Goal: Information Seeking & Learning: Understand process/instructions

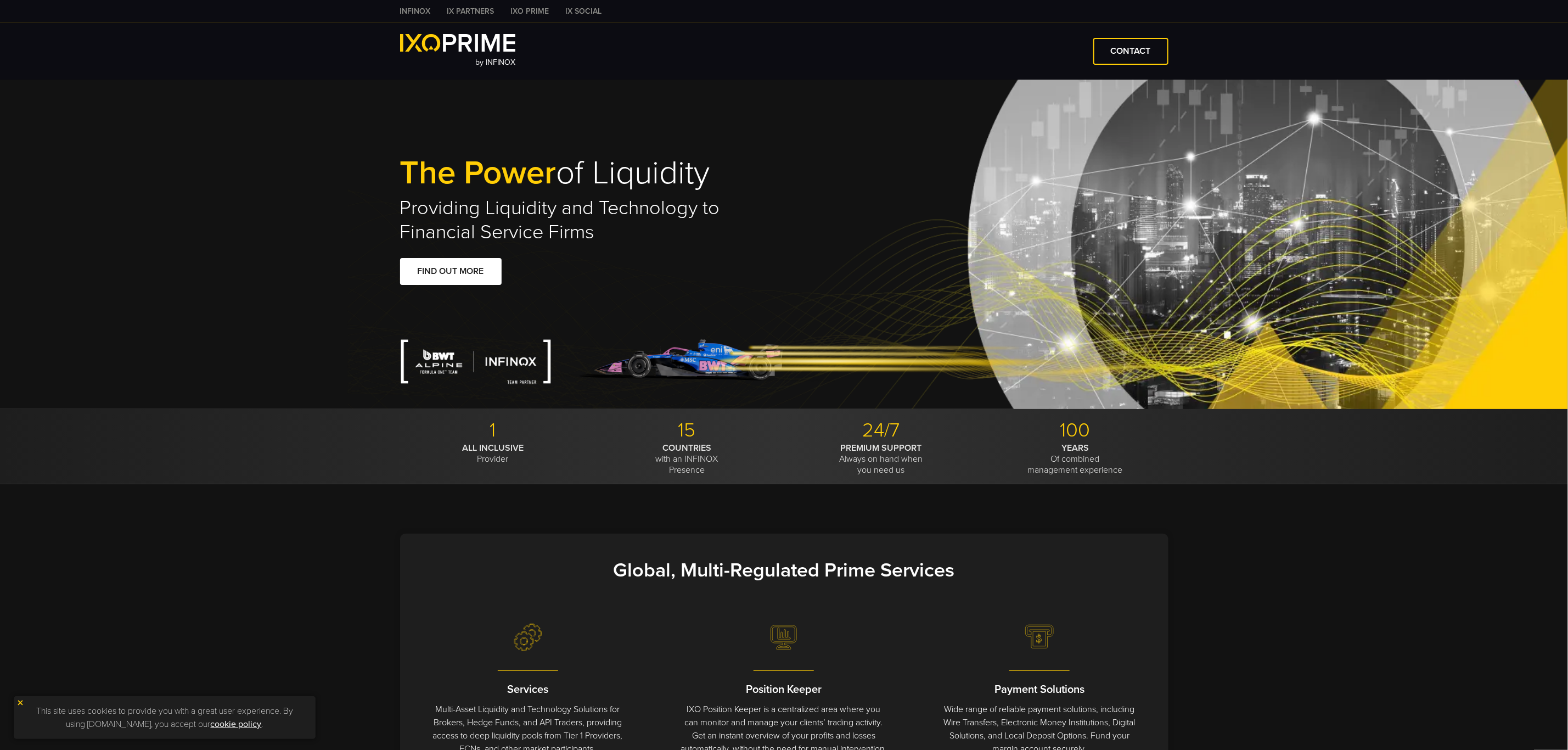
click at [537, 8] on link "IXO PRIME" at bounding box center [530, 11] width 55 height 12
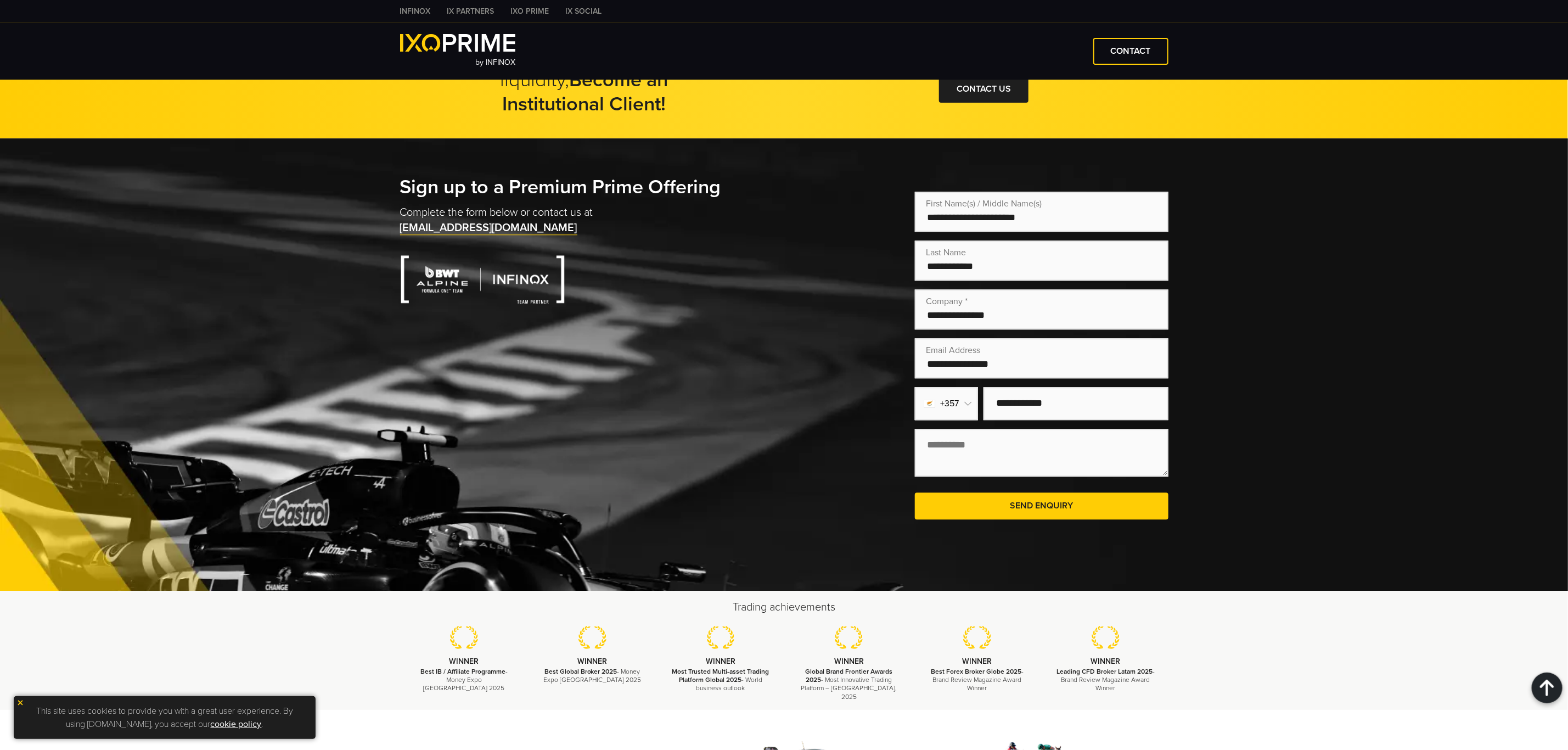
scroll to position [2223, 0]
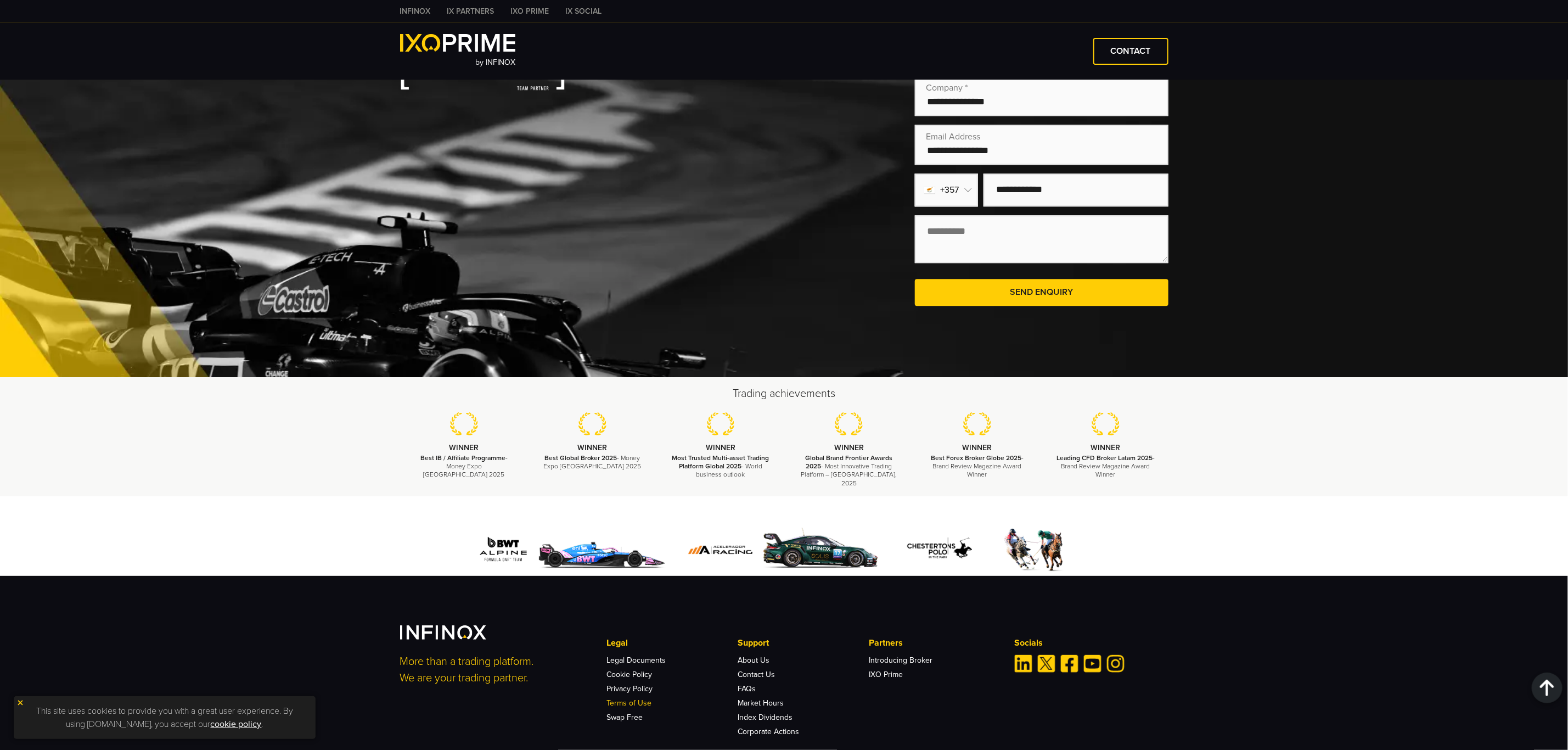
click at [629, 698] on link "Terms of Use" at bounding box center [629, 703] width 45 height 9
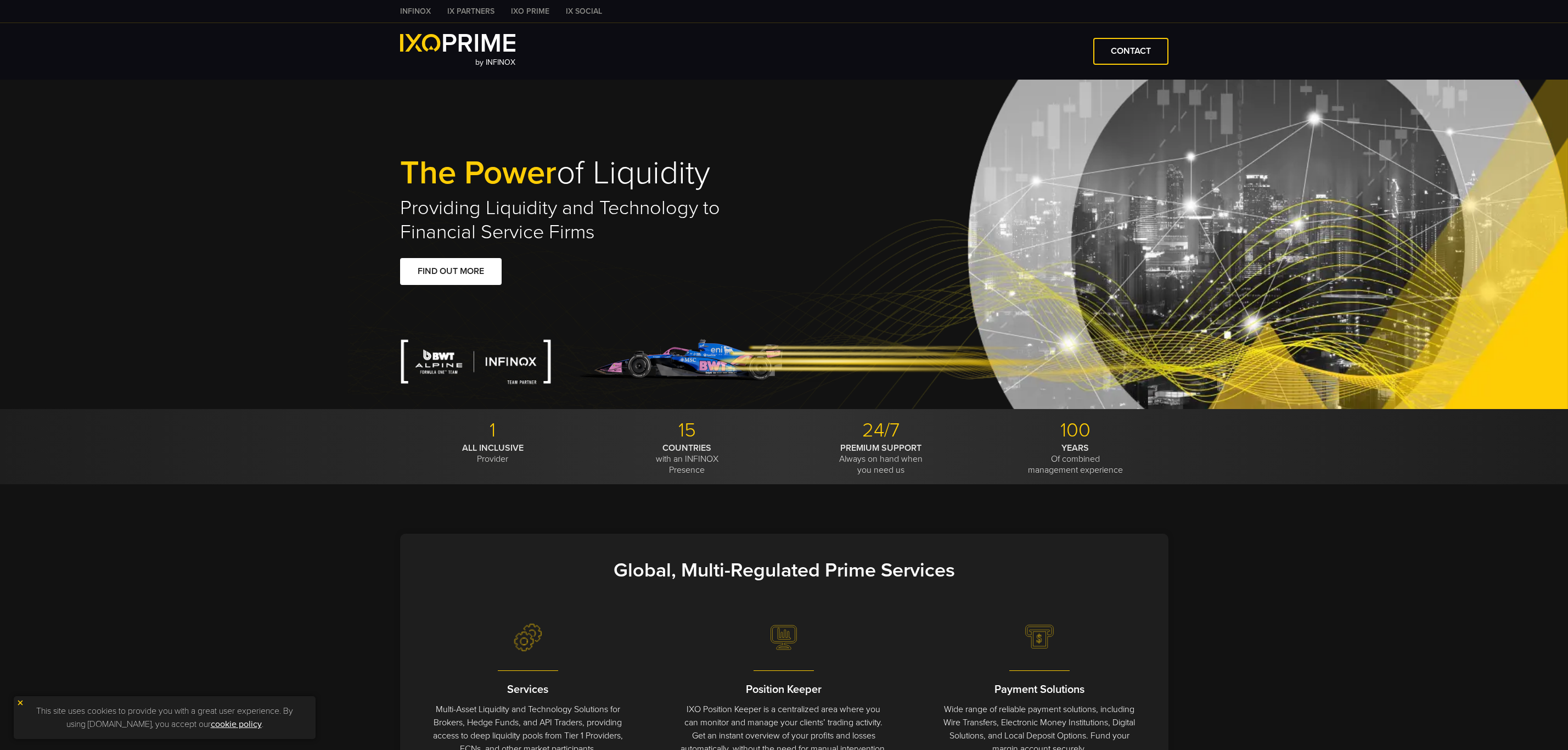
type input "****"
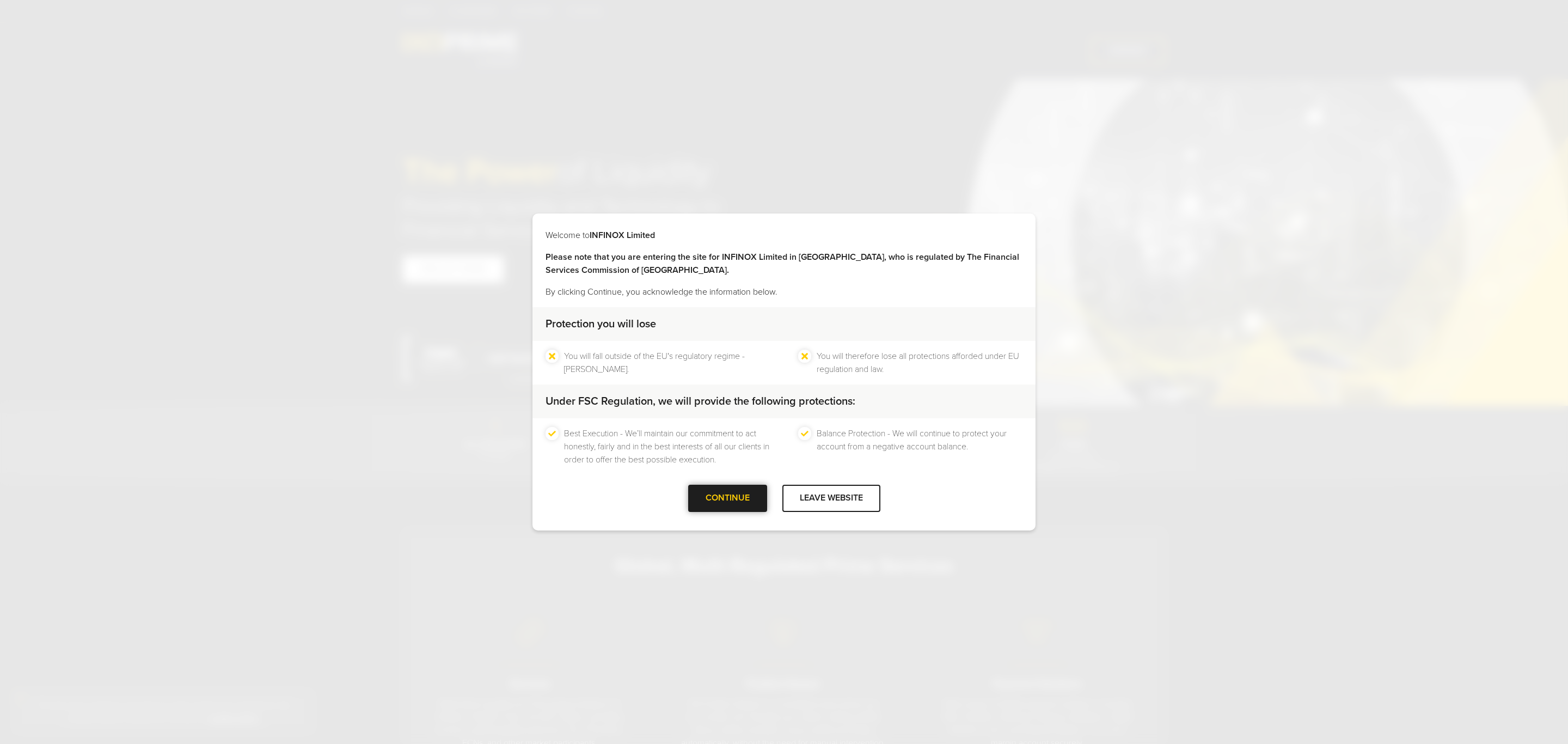
click at [710, 493] on div "CONTINUE" at bounding box center [728, 498] width 79 height 27
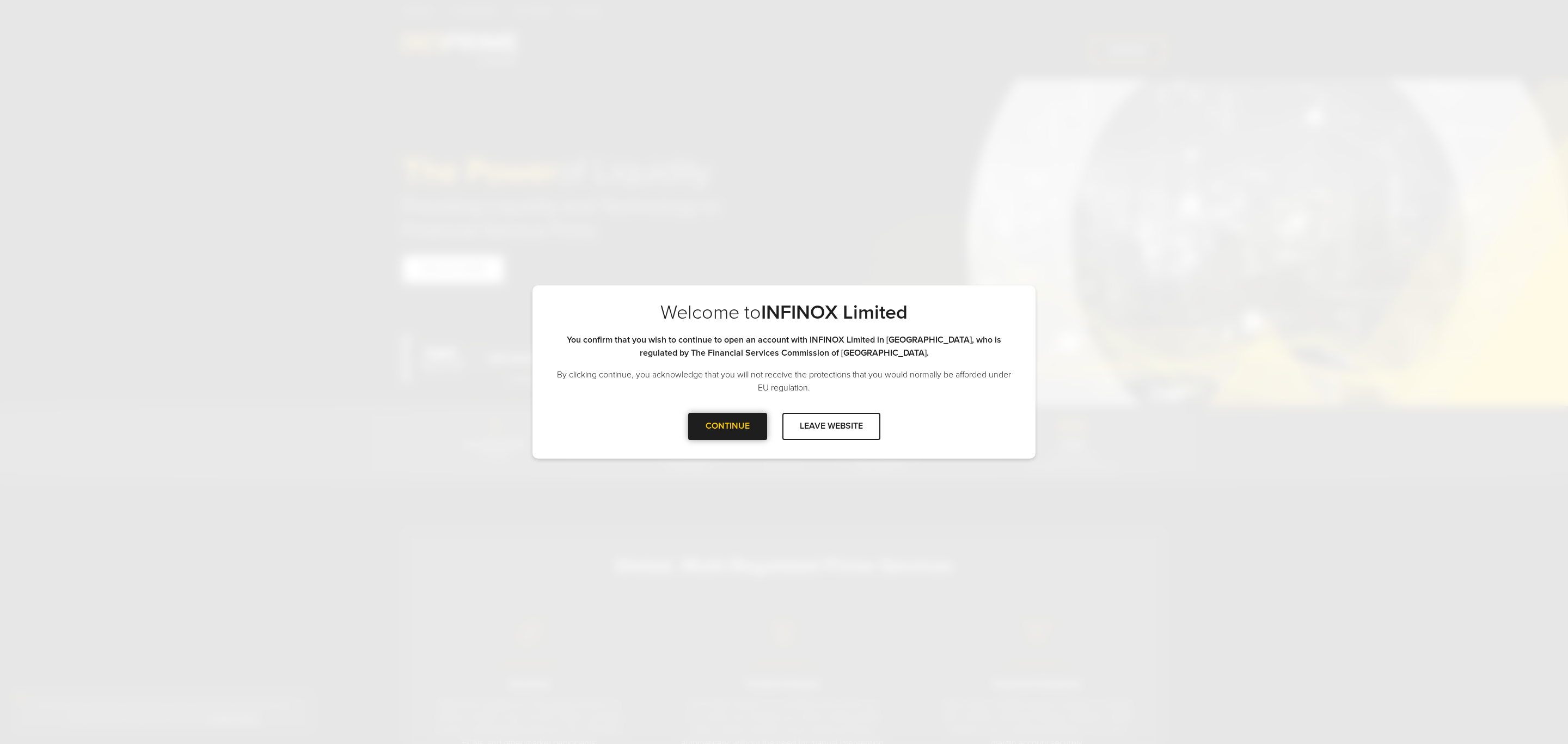
click at [727, 430] on div "CONTINUE" at bounding box center [728, 426] width 79 height 27
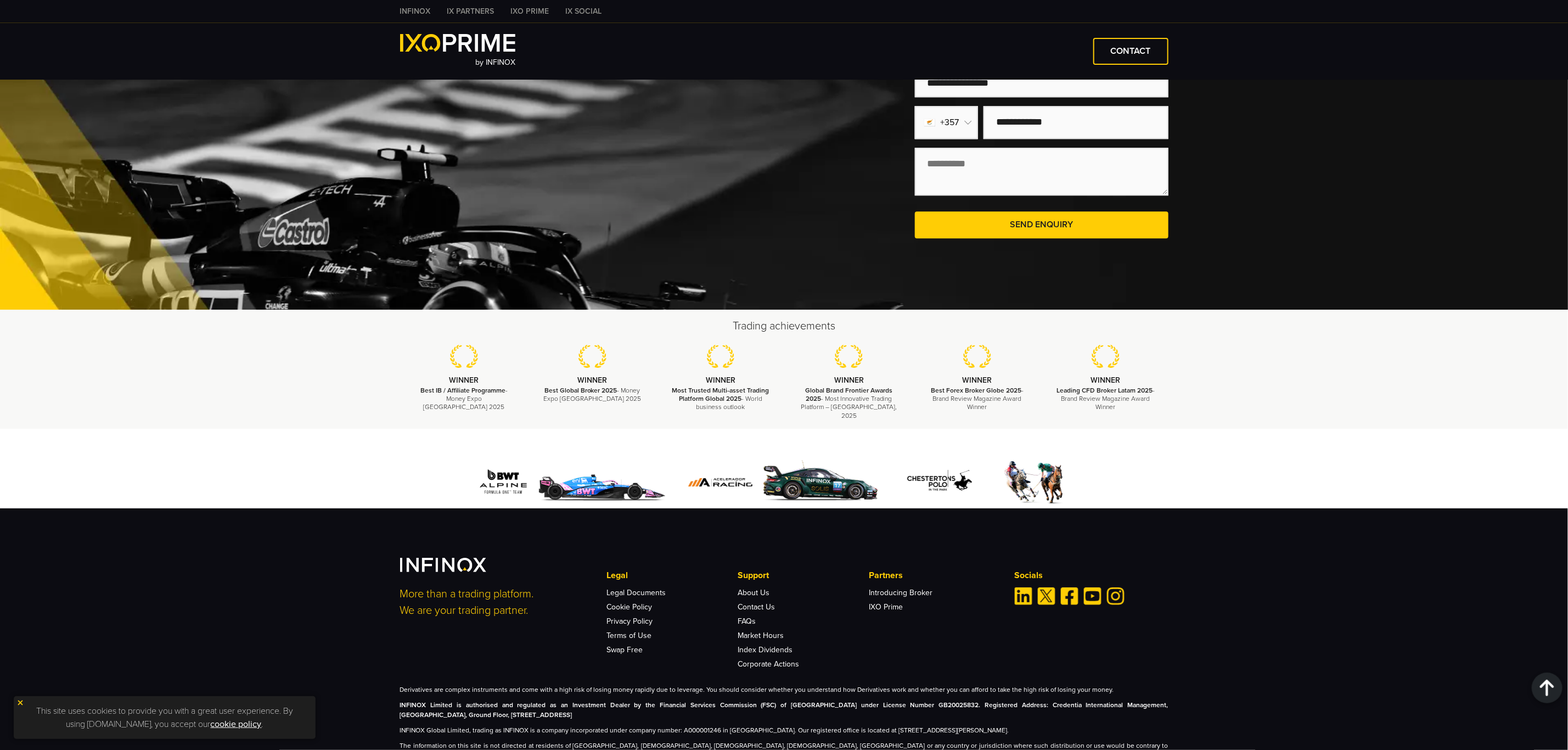
scroll to position [2312, 0]
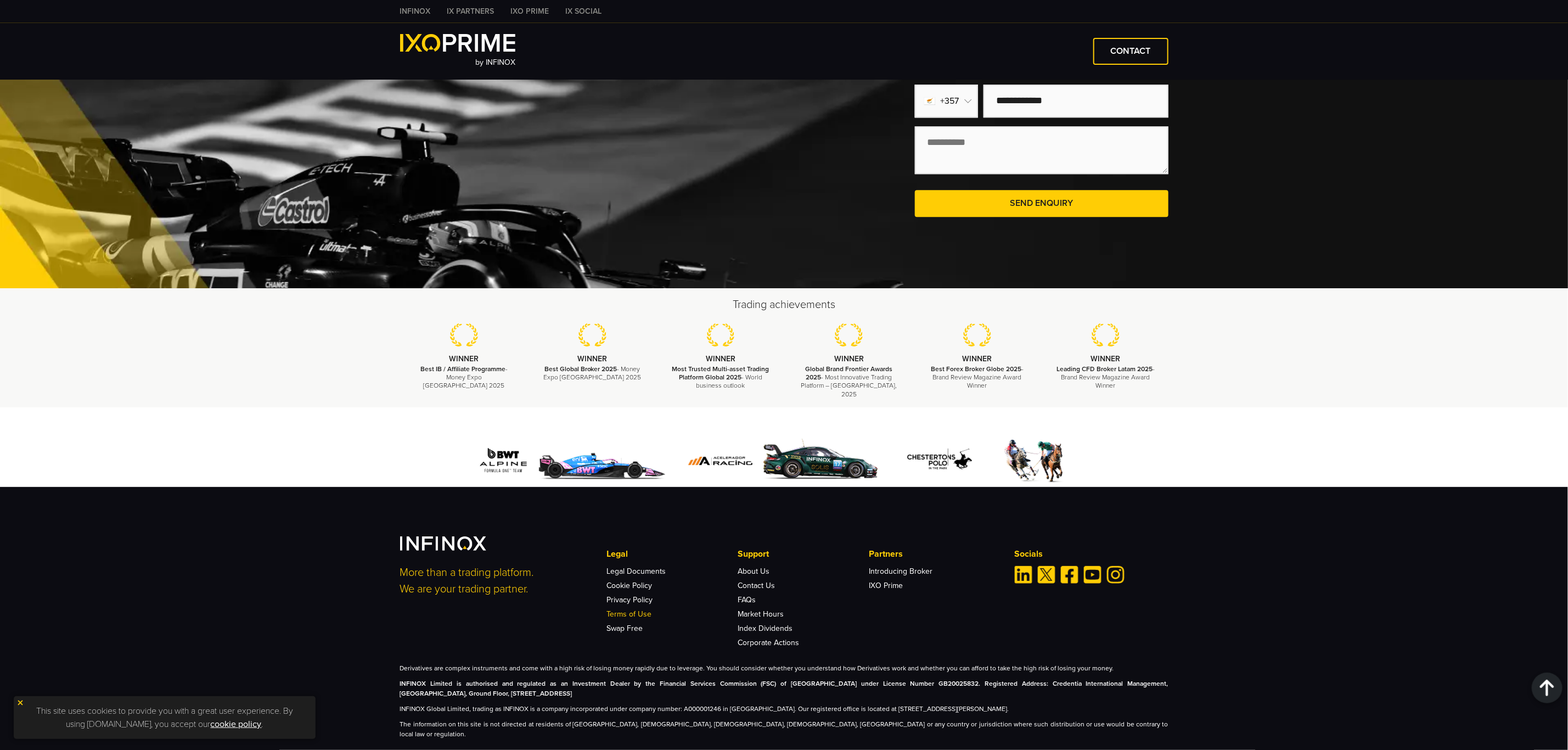
click at [636, 609] on link "Terms of Use" at bounding box center [629, 614] width 45 height 9
click at [635, 566] on link "Legal Documents" at bounding box center [636, 571] width 60 height 9
click at [631, 566] on link "Legal Documents" at bounding box center [636, 571] width 60 height 9
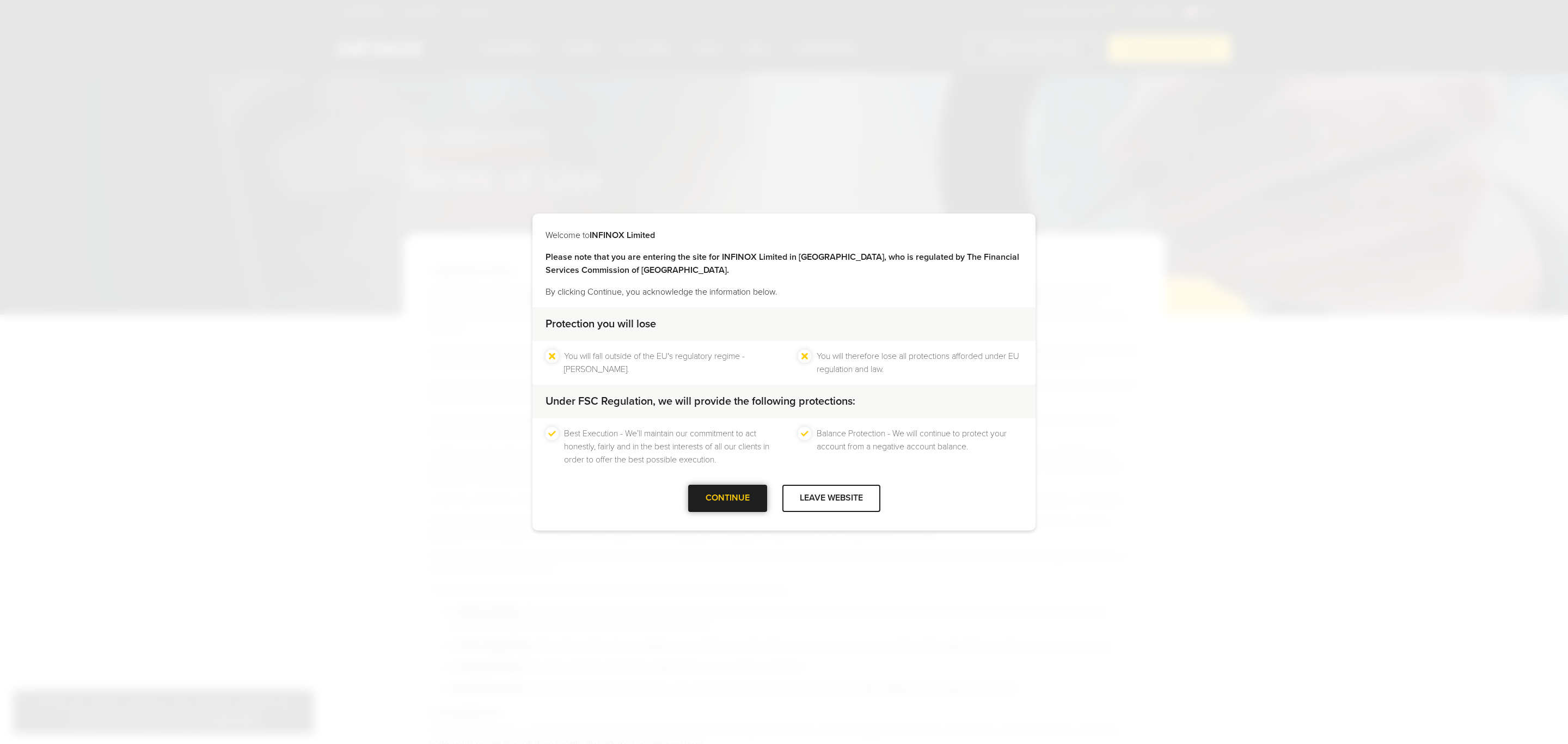
drag, startPoint x: 725, startPoint y: 495, endPoint x: 720, endPoint y: 487, distance: 9.4
click at [727, 498] on div at bounding box center [727, 498] width 0 height 0
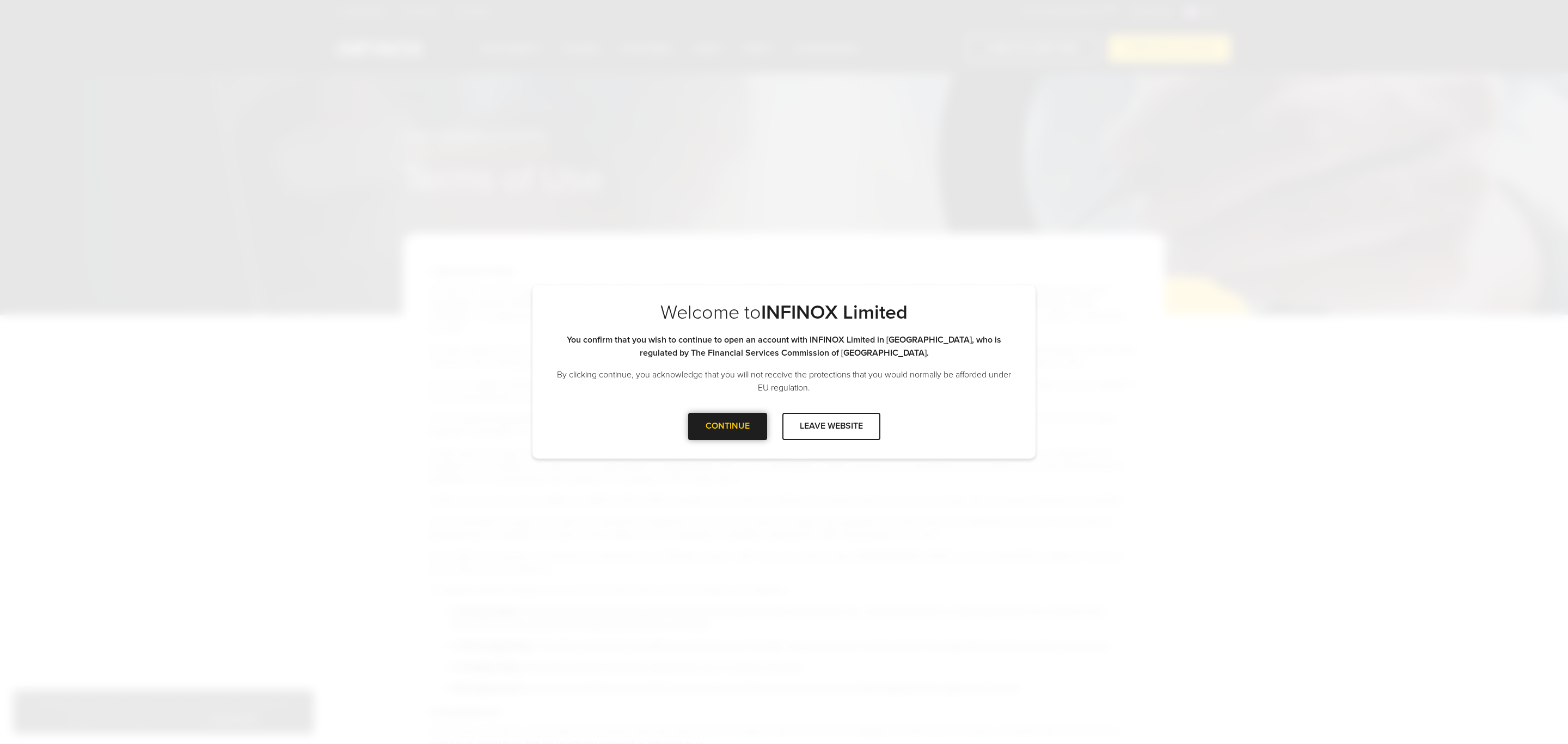
click at [713, 425] on div "CONTINUE" at bounding box center [728, 426] width 79 height 27
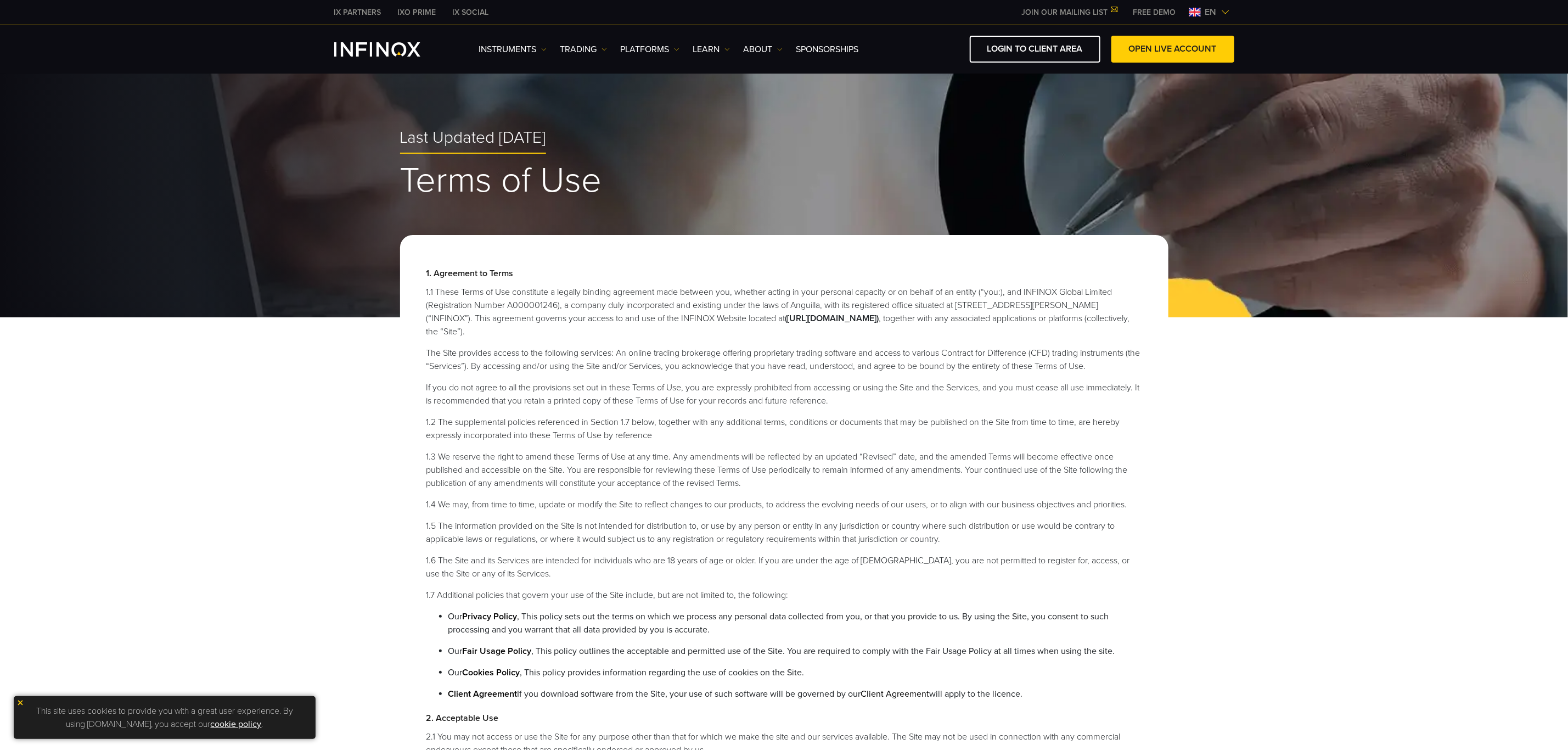
scroll to position [644, 0]
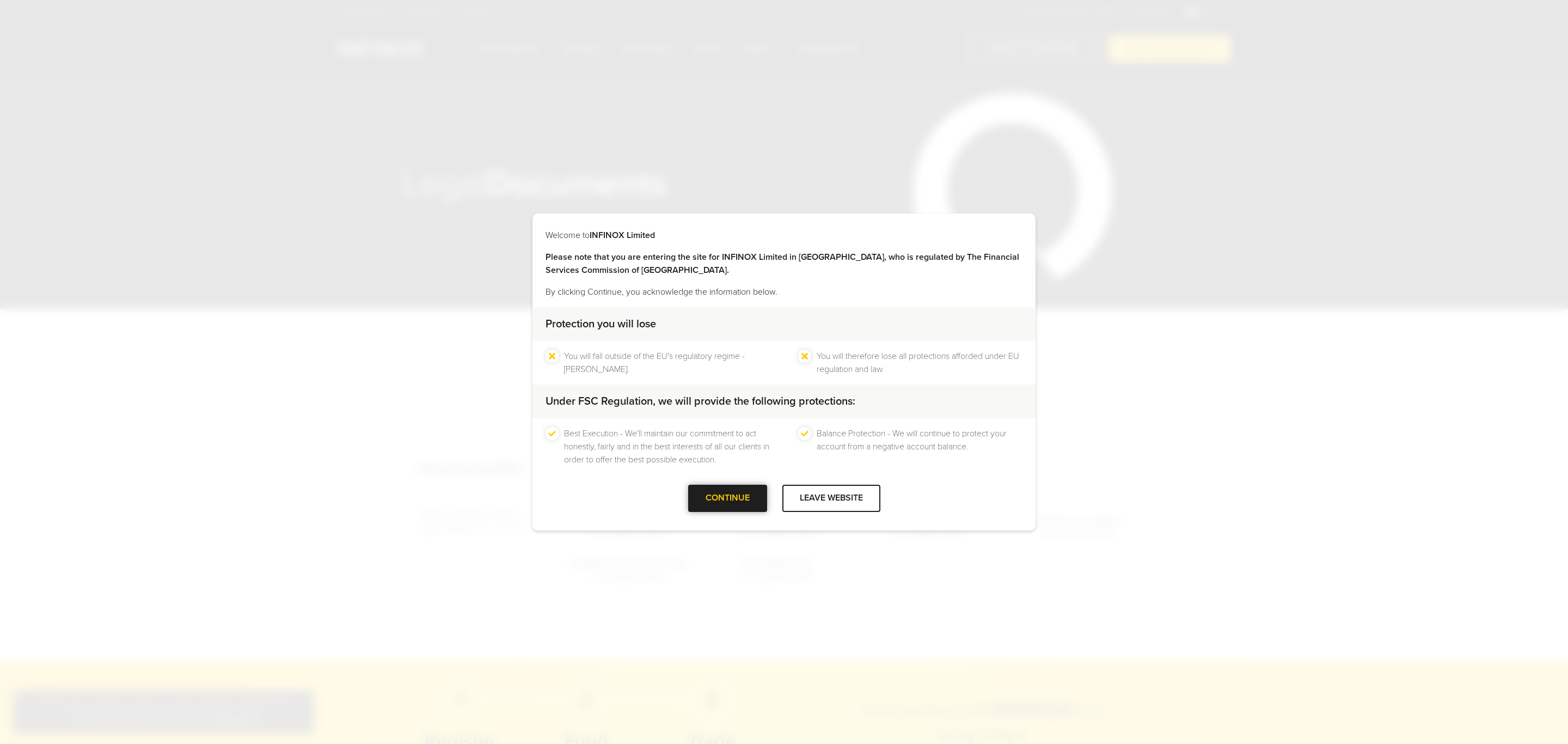
click at [751, 493] on div "CONTINUE" at bounding box center [728, 498] width 79 height 27
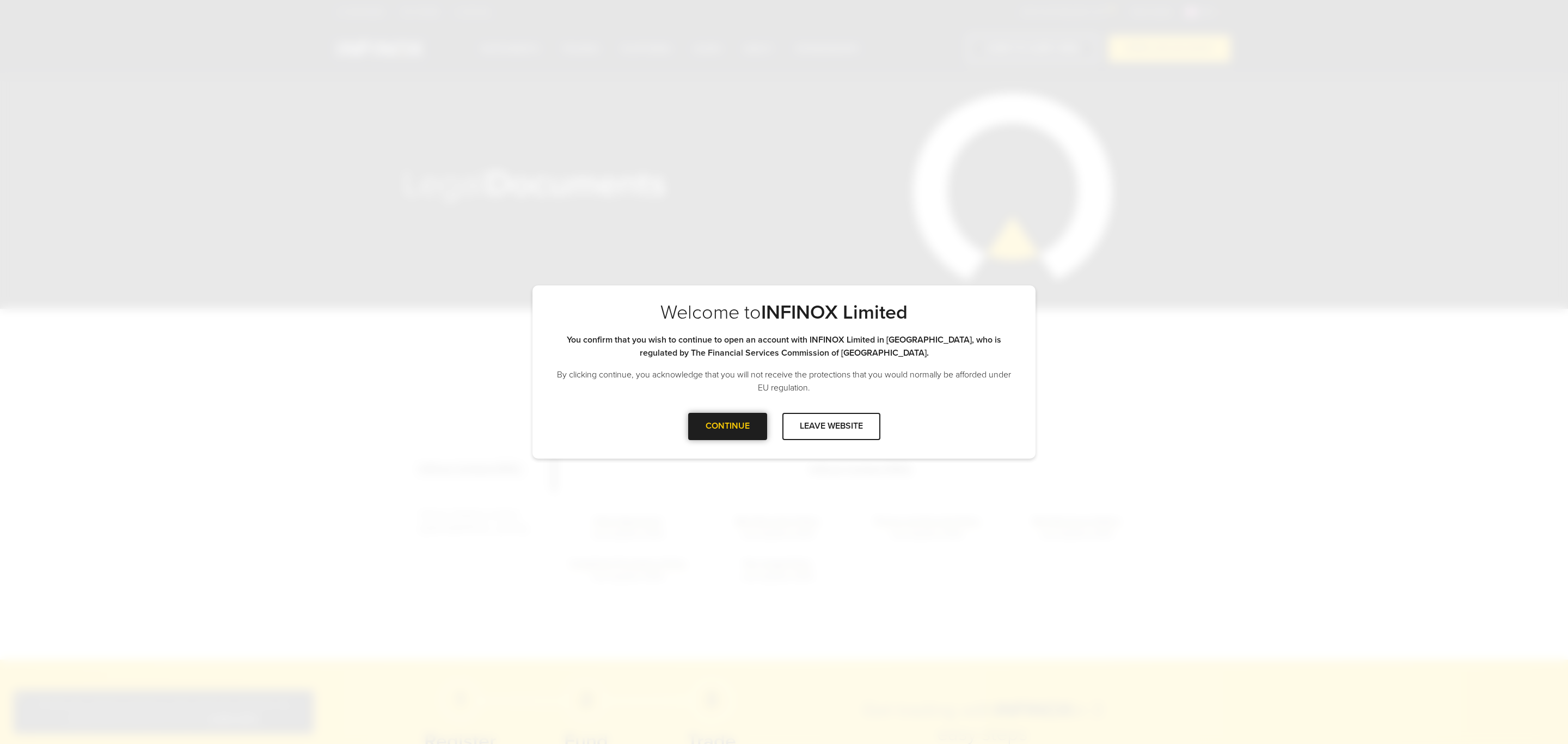
click at [748, 422] on div "CONTINUE" at bounding box center [728, 426] width 79 height 27
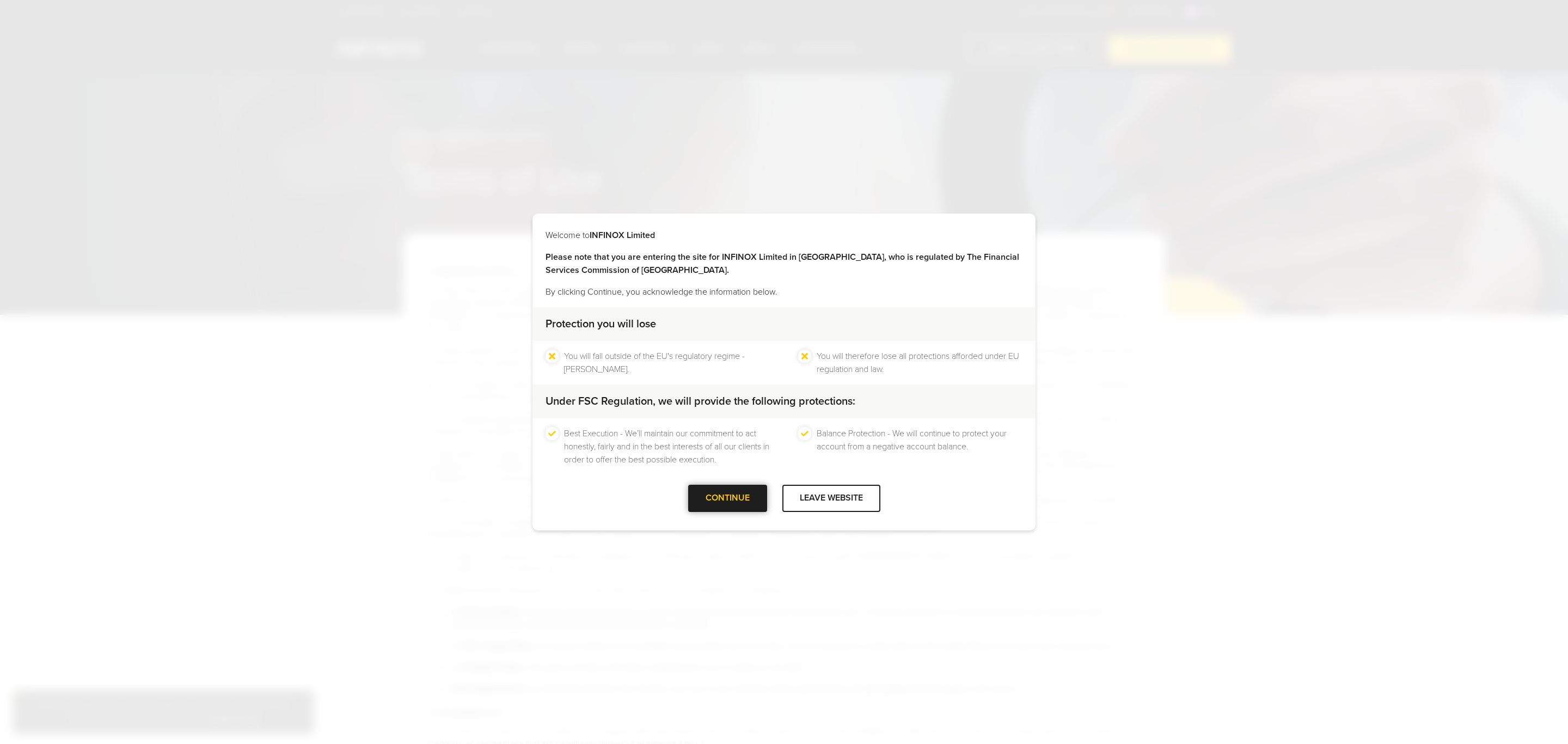
click at [730, 495] on div "CONTINUE" at bounding box center [728, 498] width 79 height 27
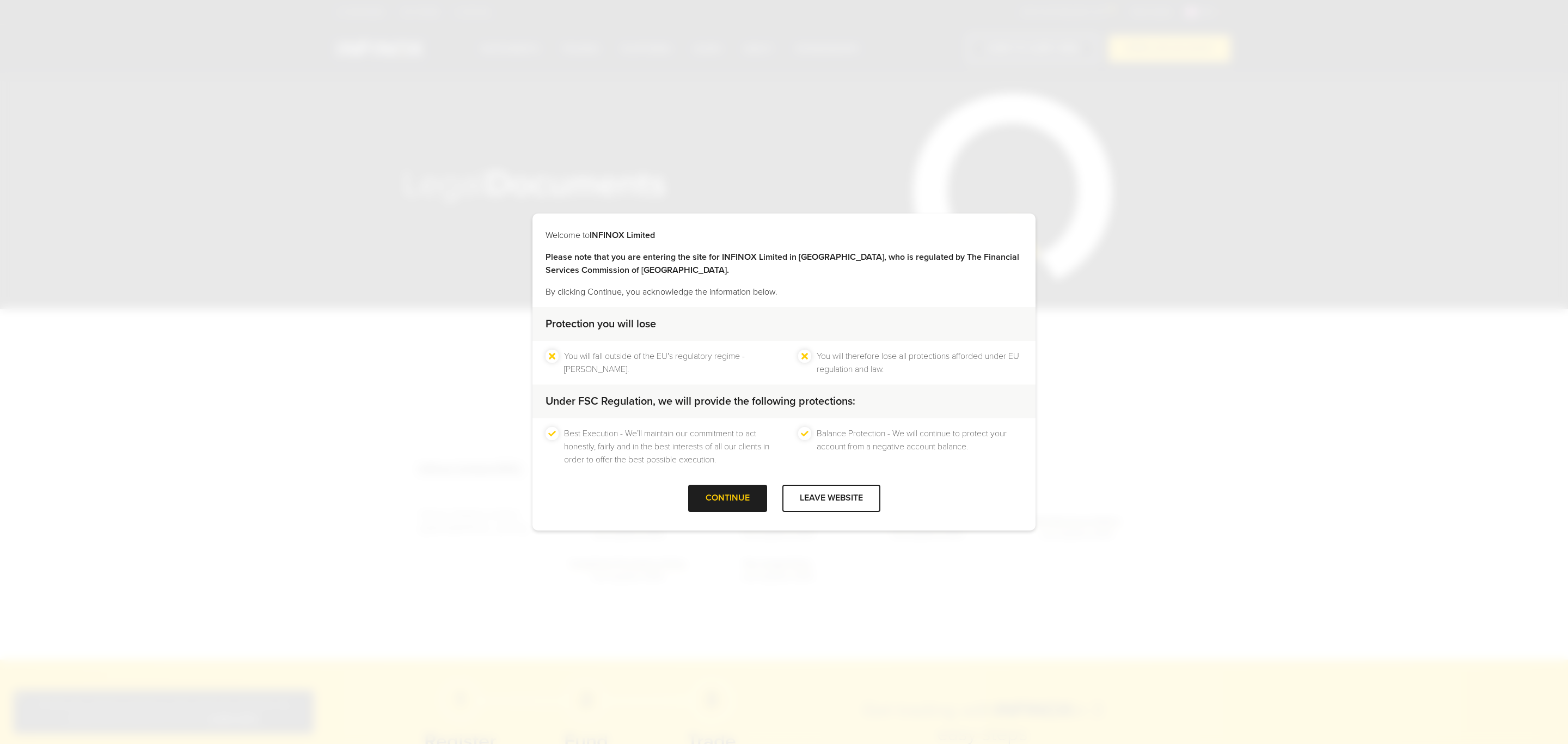
click at [727, 498] on div at bounding box center [727, 498] width 0 height 0
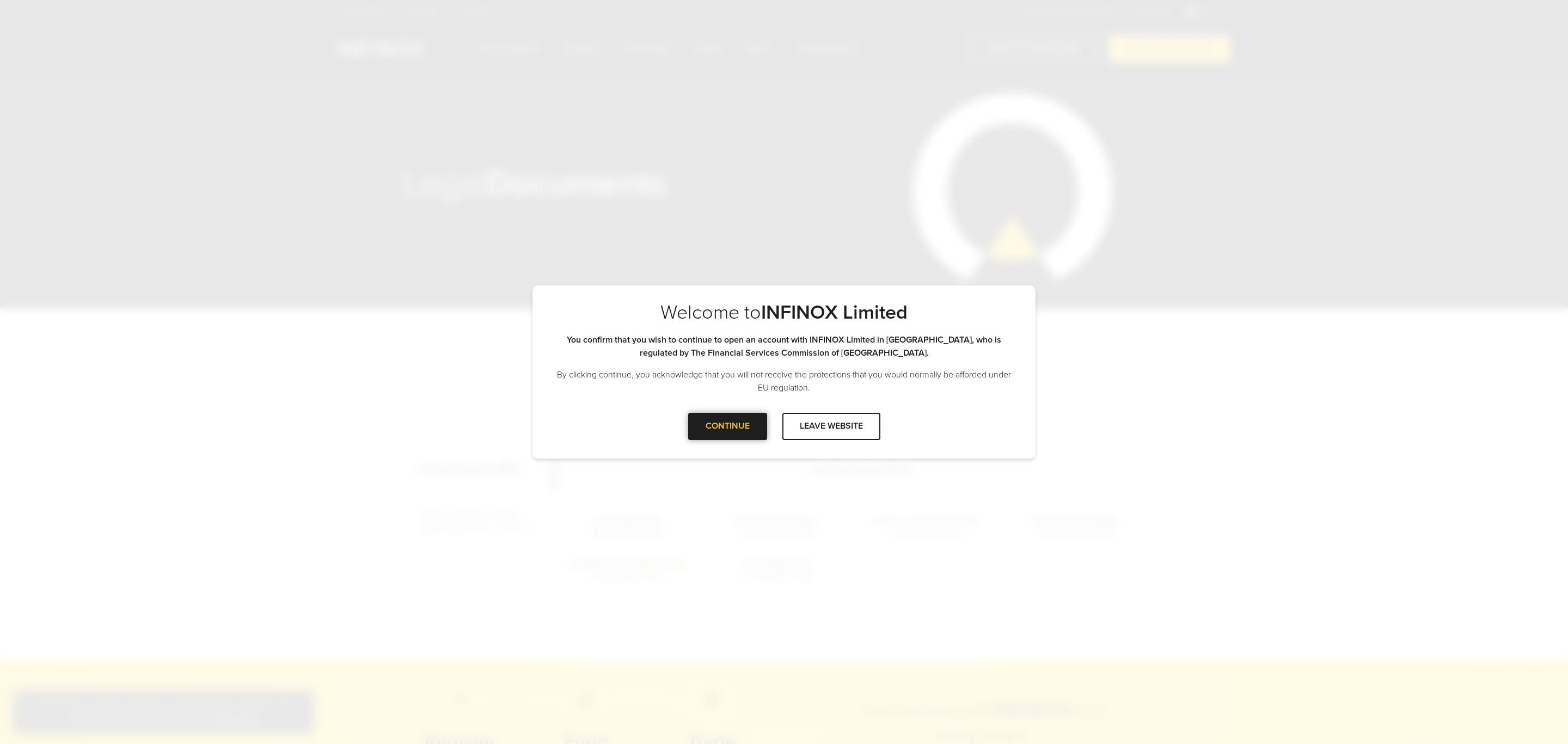
click at [727, 426] on div at bounding box center [727, 426] width 0 height 0
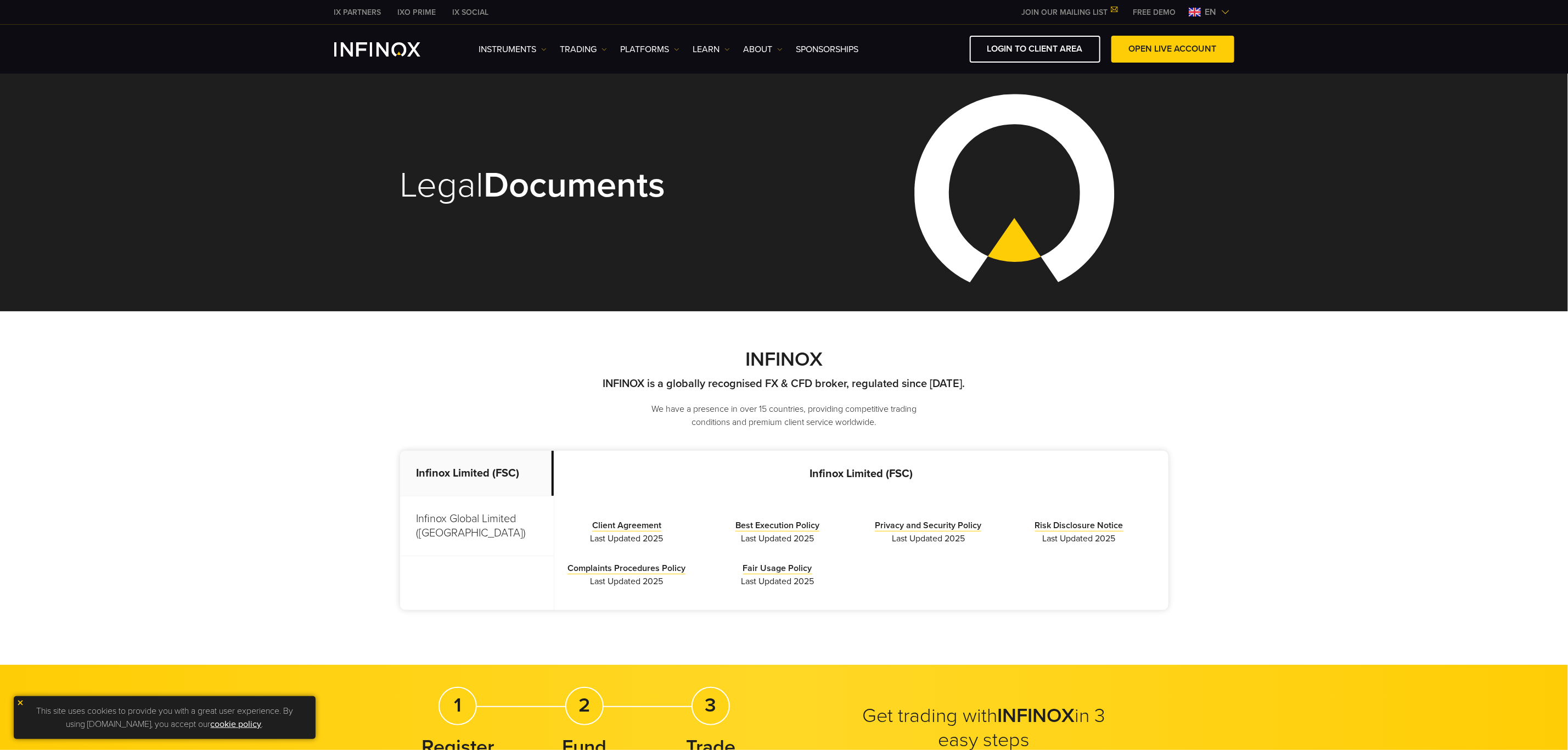
click at [497, 529] on p "Infinox Global Limited ([GEOGRAPHIC_DATA])" at bounding box center [477, 526] width 153 height 60
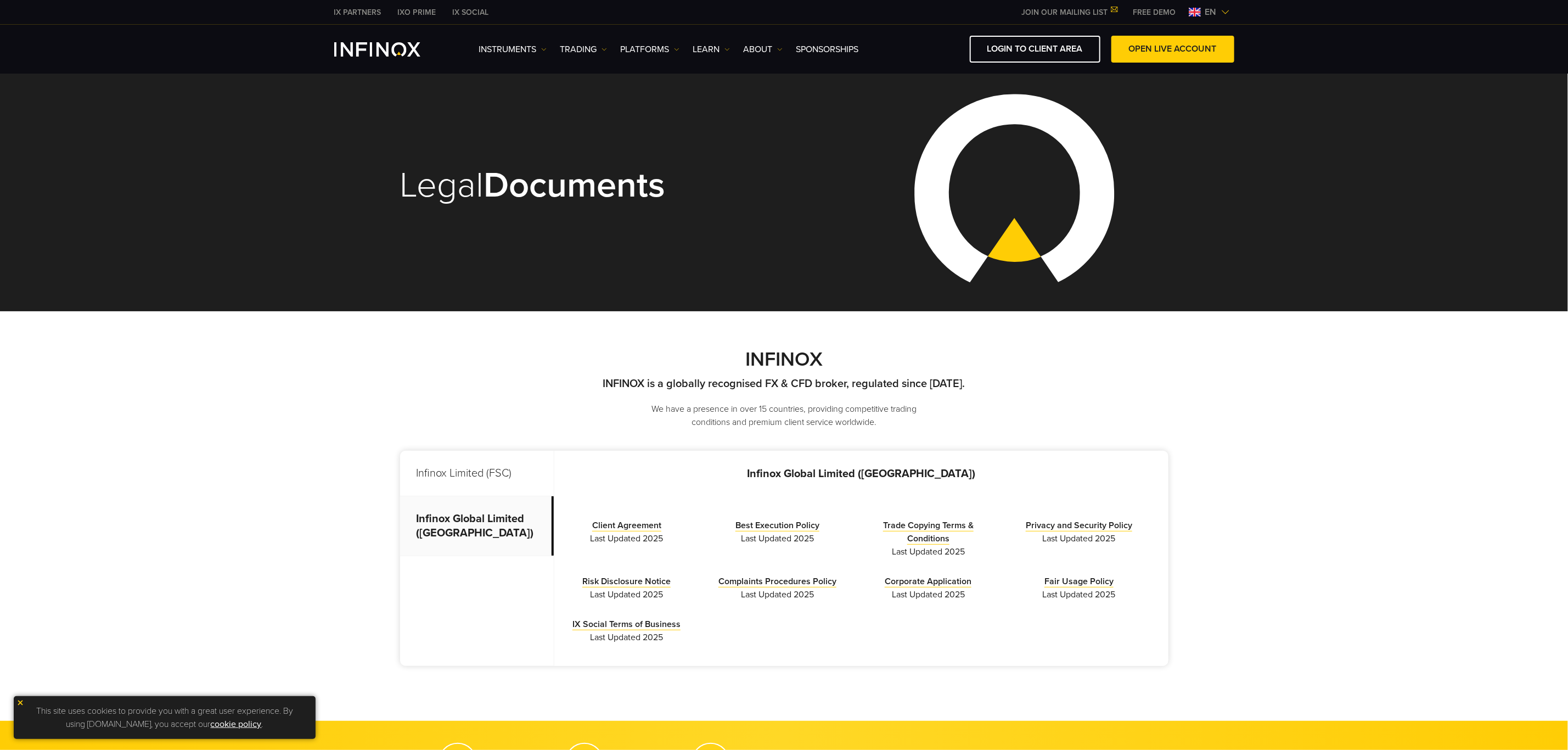
click at [500, 486] on p "Infinox Limited (FSC)" at bounding box center [477, 473] width 153 height 45
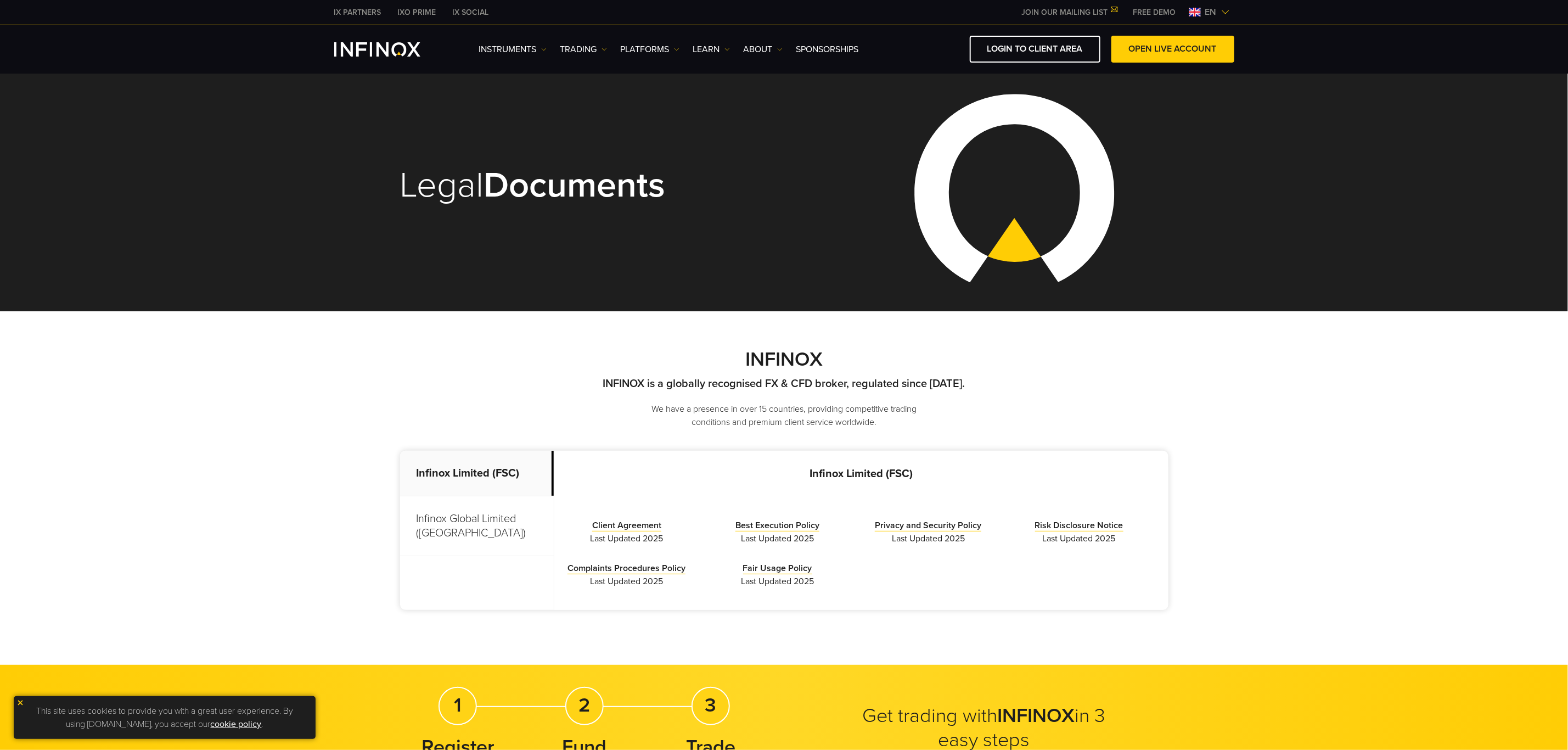
click at [488, 524] on p "Infinox Global Limited ([GEOGRAPHIC_DATA])" at bounding box center [477, 526] width 153 height 60
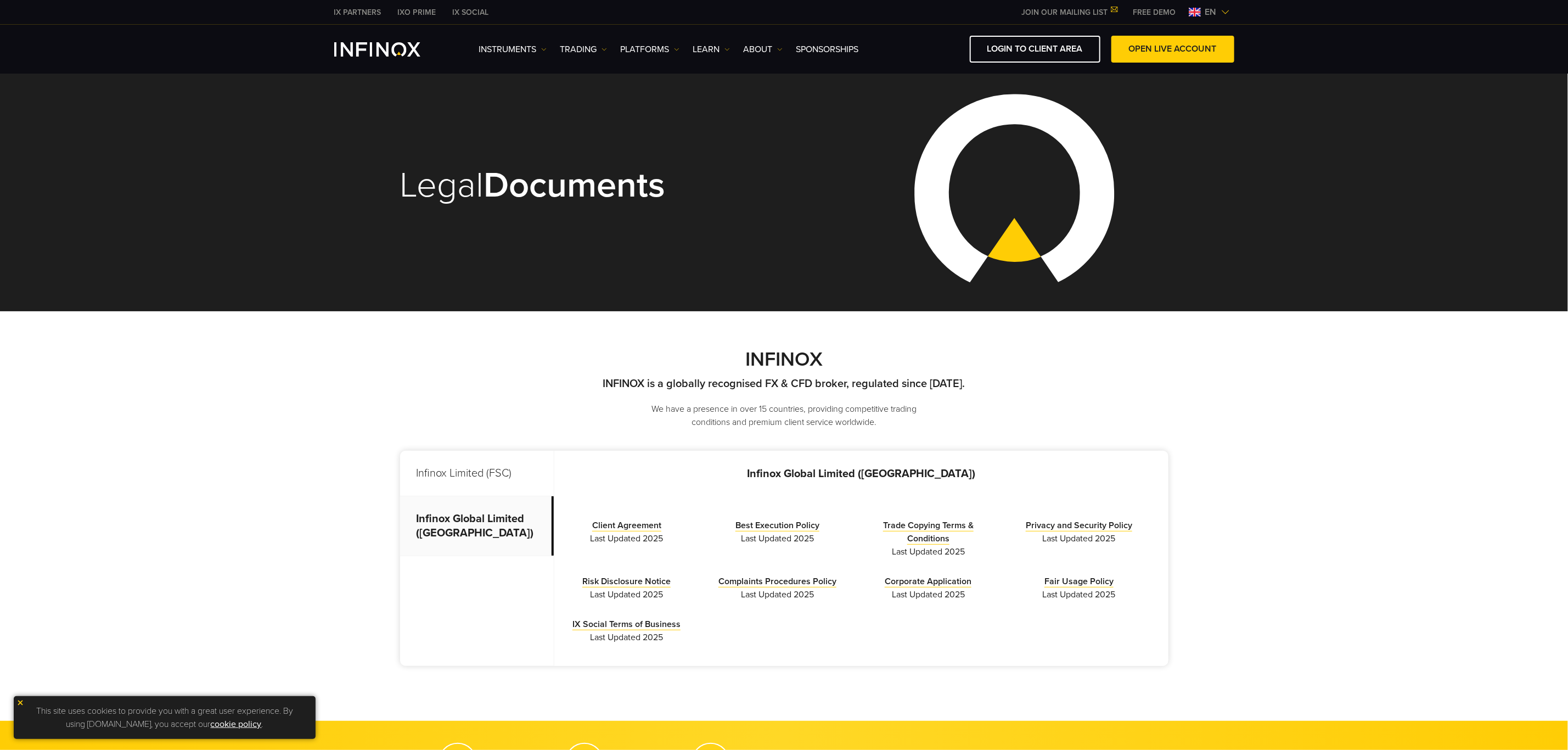
click at [475, 490] on p "Infinox Limited (FSC)" at bounding box center [477, 473] width 153 height 45
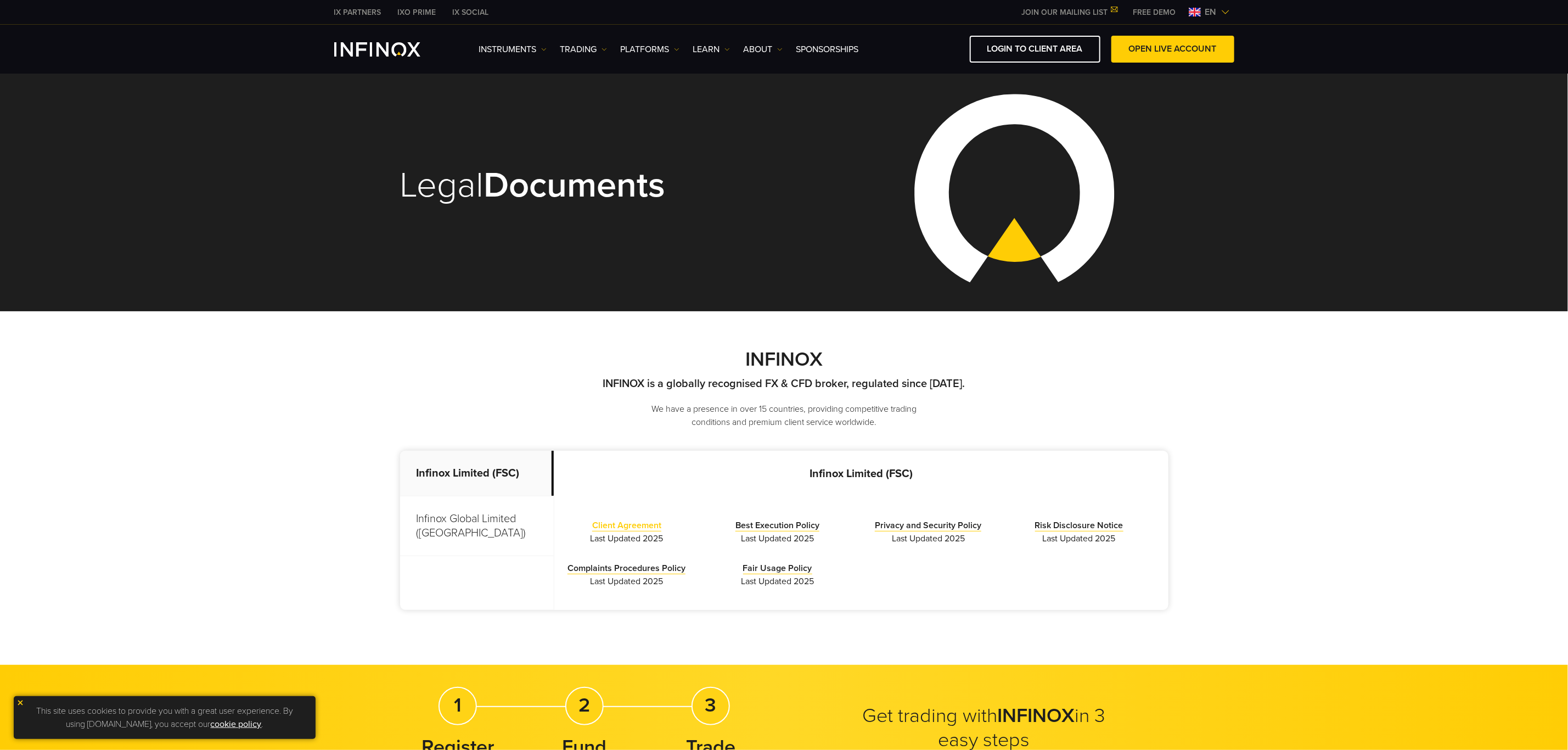
click at [659, 527] on link "Client Agreement" at bounding box center [627, 525] width 69 height 12
click at [764, 524] on link "Best Execution Policy" at bounding box center [778, 525] width 84 height 12
